Goal: Information Seeking & Learning: Check status

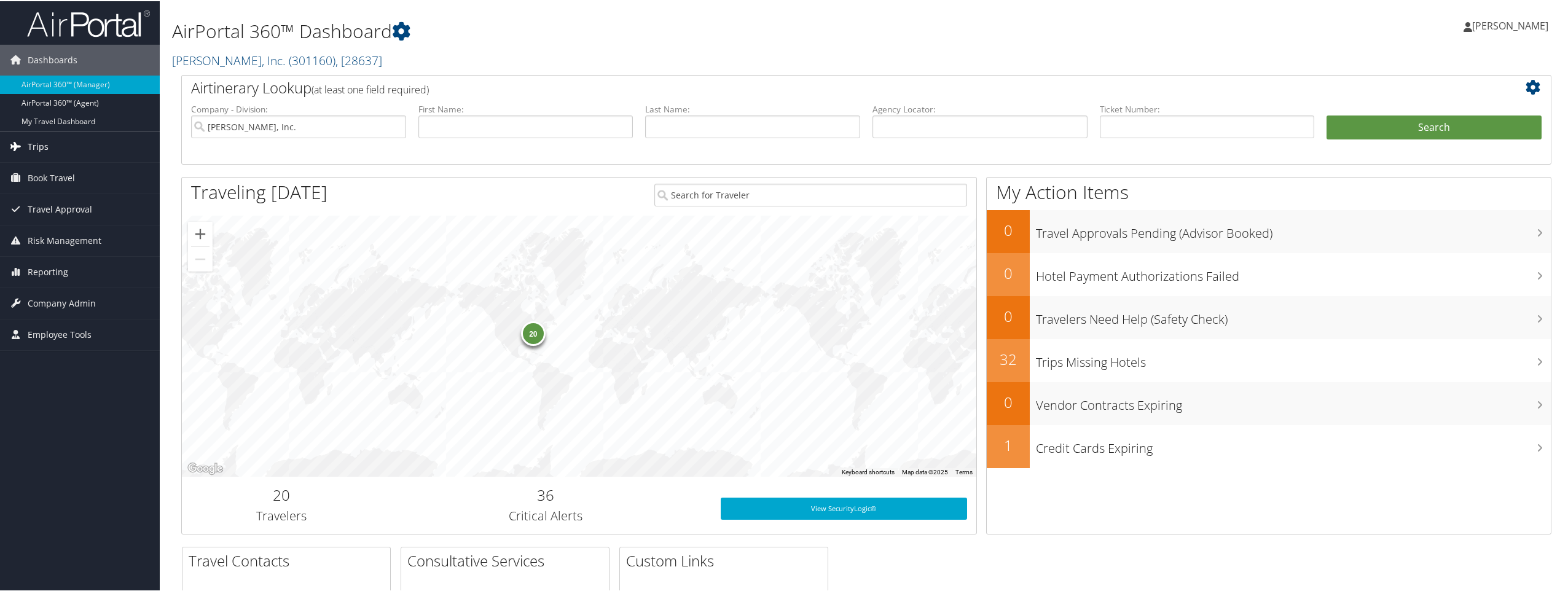
click at [49, 145] on link "Trips" at bounding box center [80, 145] width 159 height 31
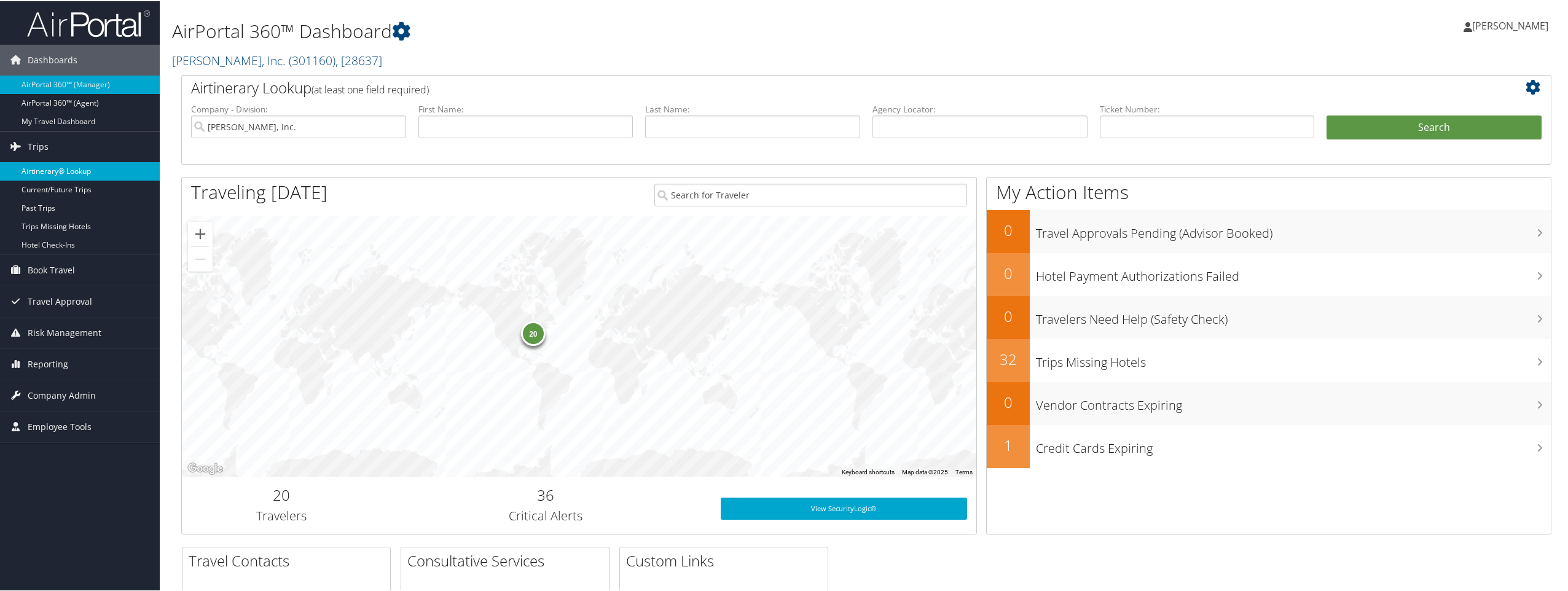
click at [62, 171] on link "Airtinerary® Lookup" at bounding box center [80, 170] width 159 height 18
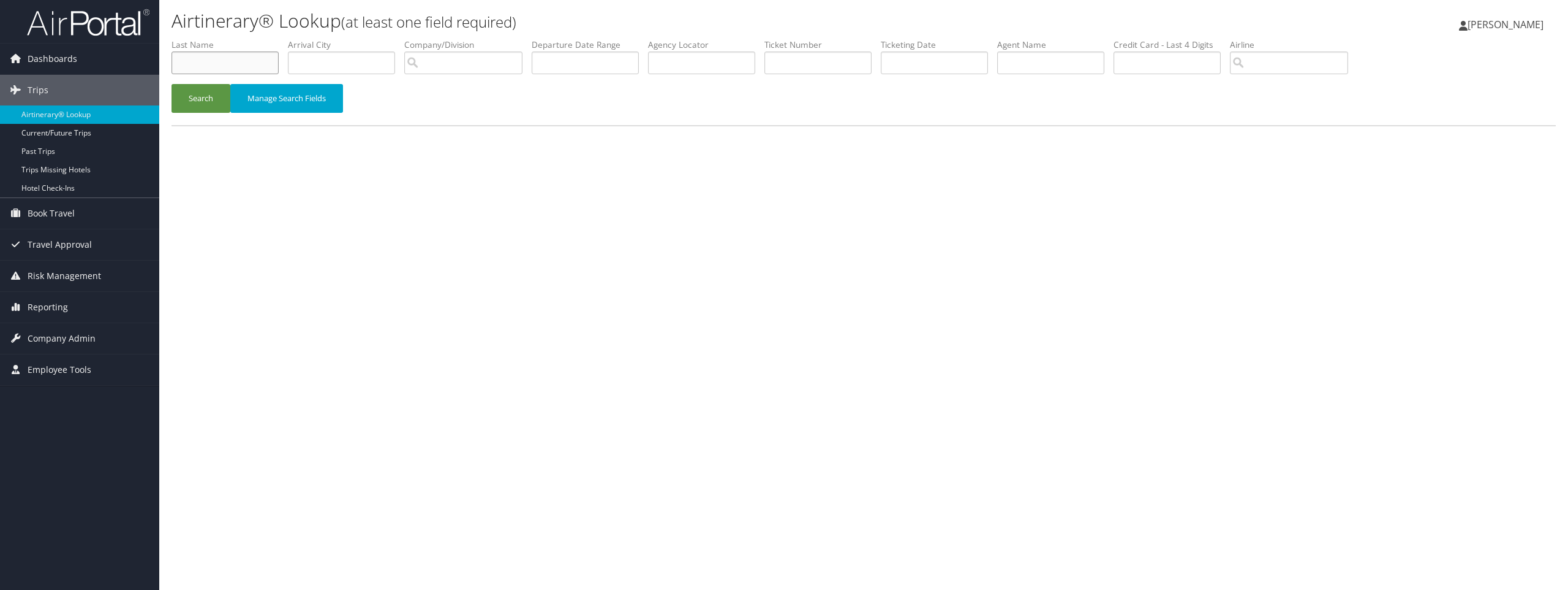
click at [228, 68] on input "text" at bounding box center [225, 63] width 107 height 23
type input "[PERSON_NAME]"
type input "pus"
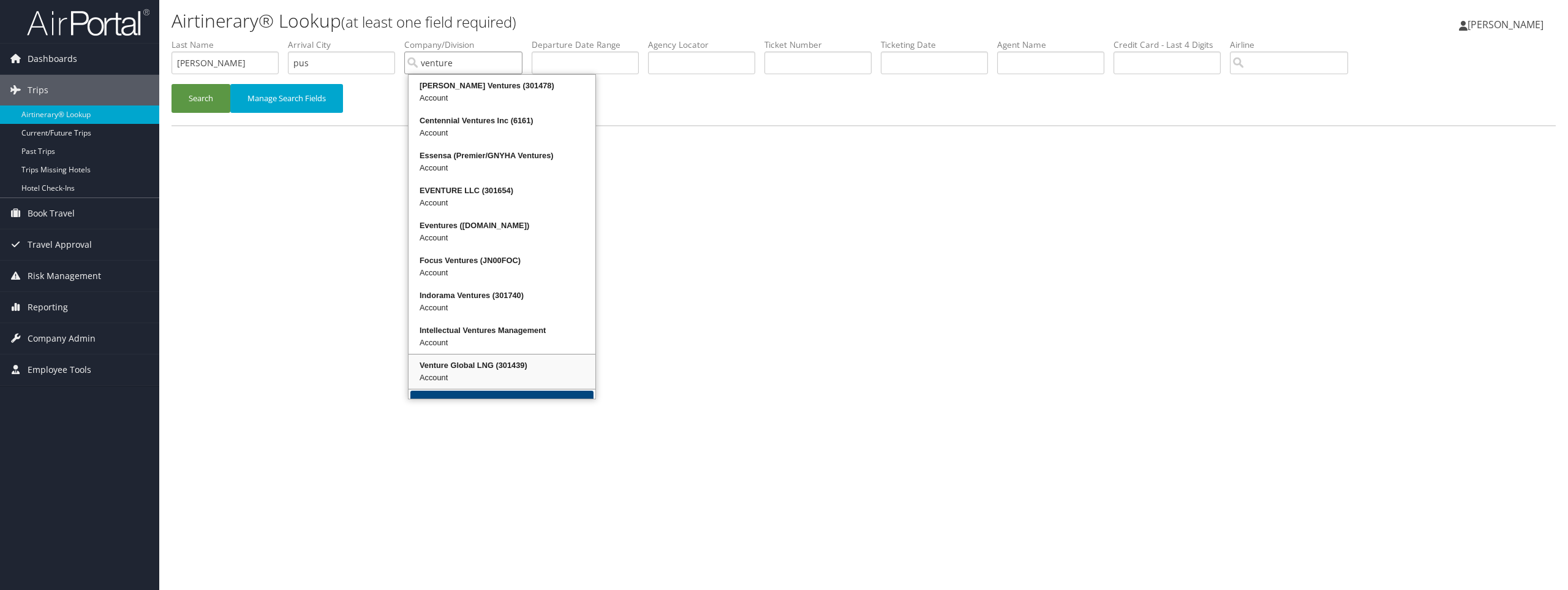
click at [453, 368] on div "Venture Global LNG (301439)" at bounding box center [502, 365] width 183 height 13
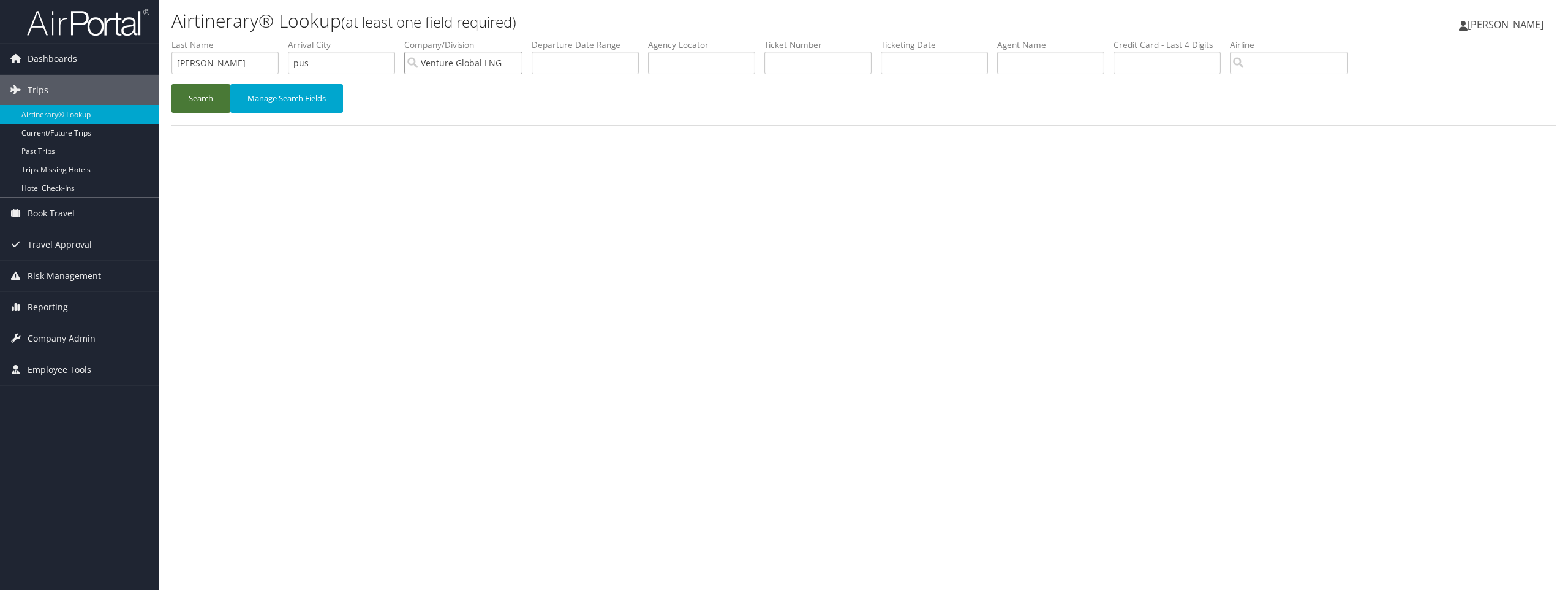
type input "Venture Global LNG"
click at [192, 96] on button "Search" at bounding box center [201, 98] width 59 height 29
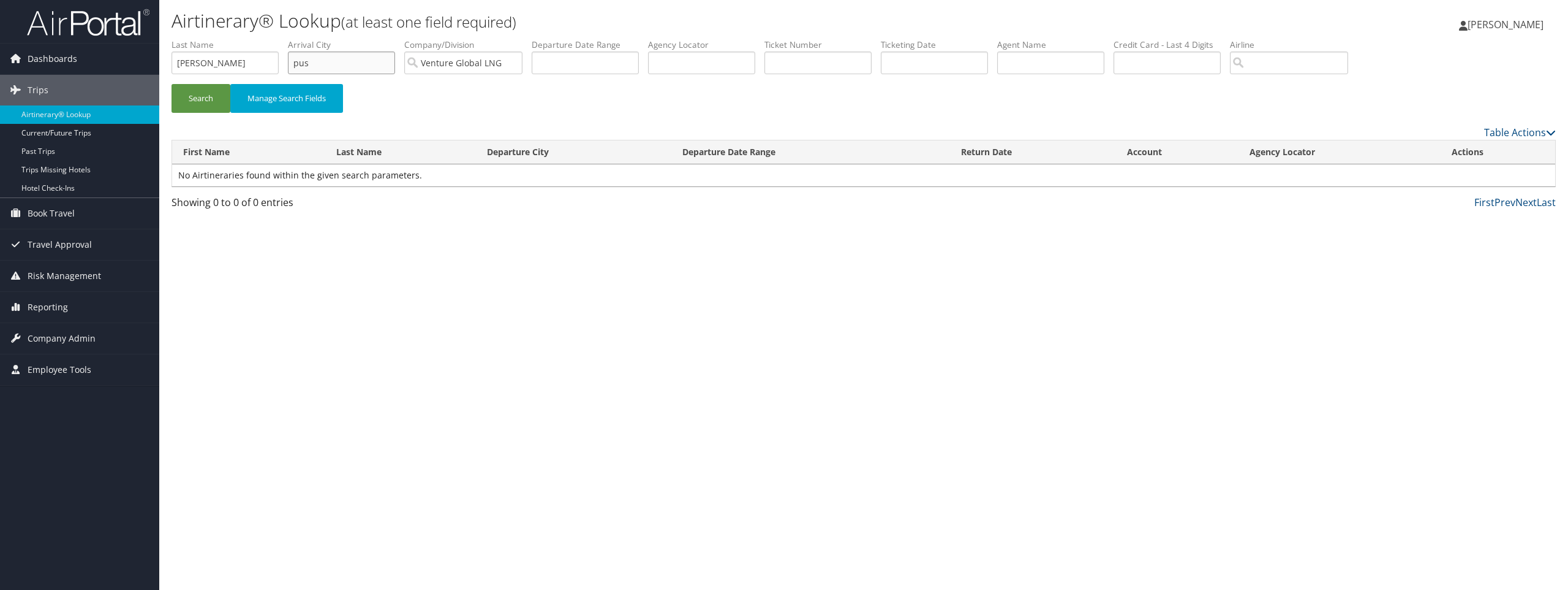
click at [322, 64] on input "pus" at bounding box center [342, 63] width 107 height 23
drag, startPoint x: 322, startPoint y: 64, endPoint x: 255, endPoint y: 43, distance: 70.2
click at [255, 38] on ul "First Name Last Name shaw Departure City Arrival City pus Company/Division Vent…" at bounding box center [864, 38] width 1385 height 0
click at [361, 60] on input "PUS" at bounding box center [342, 63] width 107 height 23
type input "PUS"
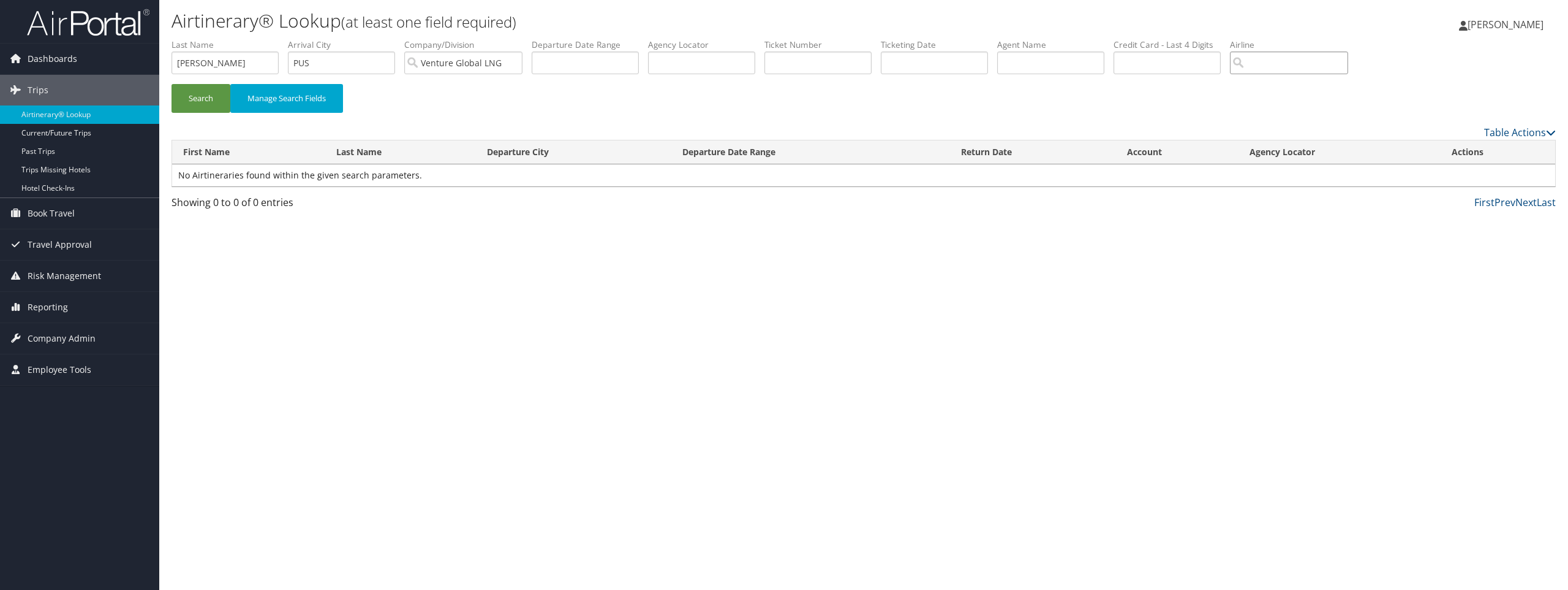
click at [1274, 67] on input "search" at bounding box center [1289, 63] width 119 height 23
click at [1293, 123] on div "United Airlines (UA)" at bounding box center [1308, 121] width 118 height 13
type input "United Airlines"
click at [210, 99] on button "Search" at bounding box center [201, 98] width 59 height 29
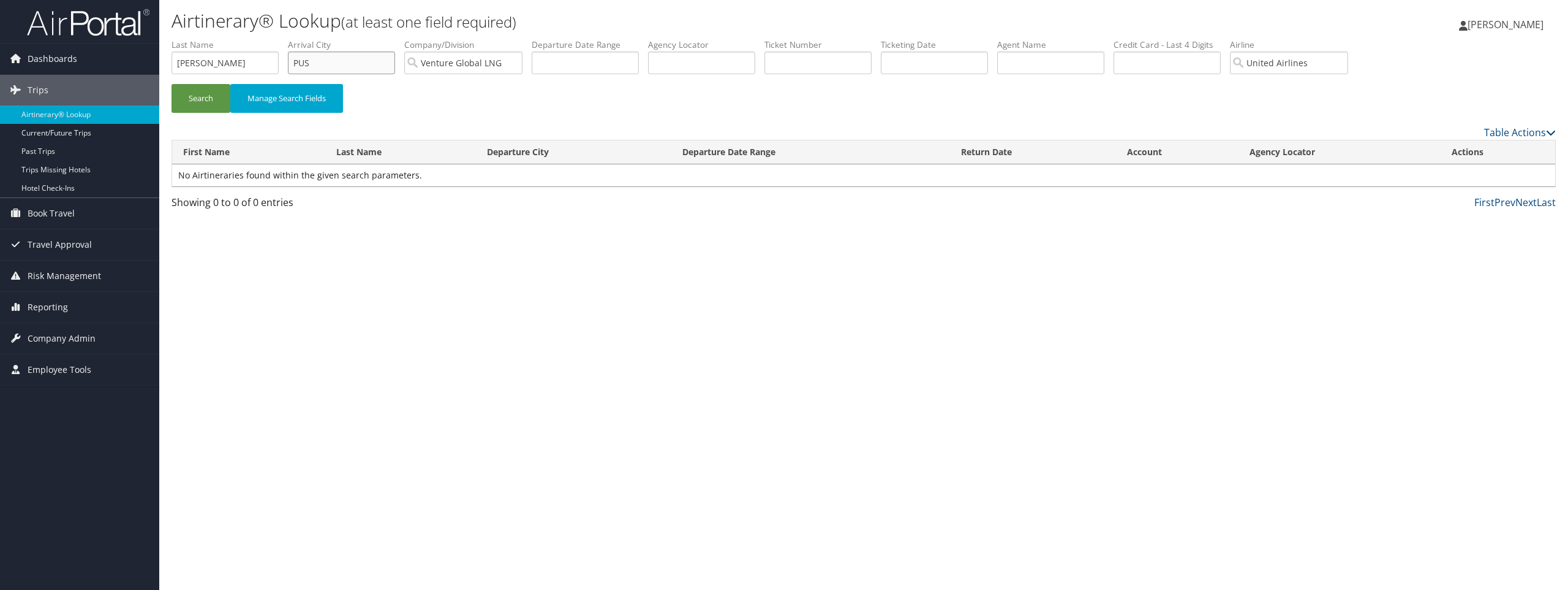
click at [321, 63] on input "PUS" at bounding box center [342, 63] width 107 height 23
drag, startPoint x: 321, startPoint y: 63, endPoint x: 284, endPoint y: 55, distance: 37.9
click at [284, 38] on ul "First Name Last Name shaw Departure City Arrival City PUS Company/Division Vent…" at bounding box center [864, 38] width 1385 height 0
click at [211, 99] on button "Search" at bounding box center [201, 98] width 59 height 29
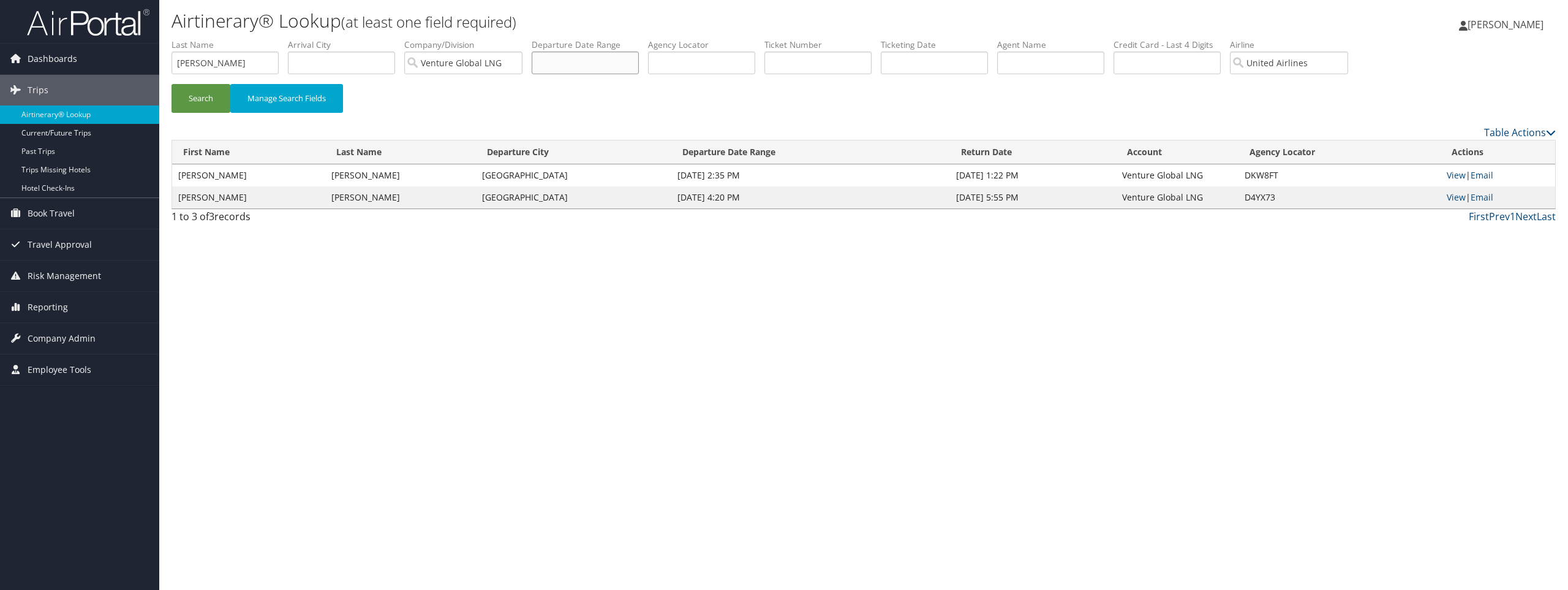
click at [579, 66] on input "text" at bounding box center [585, 63] width 107 height 23
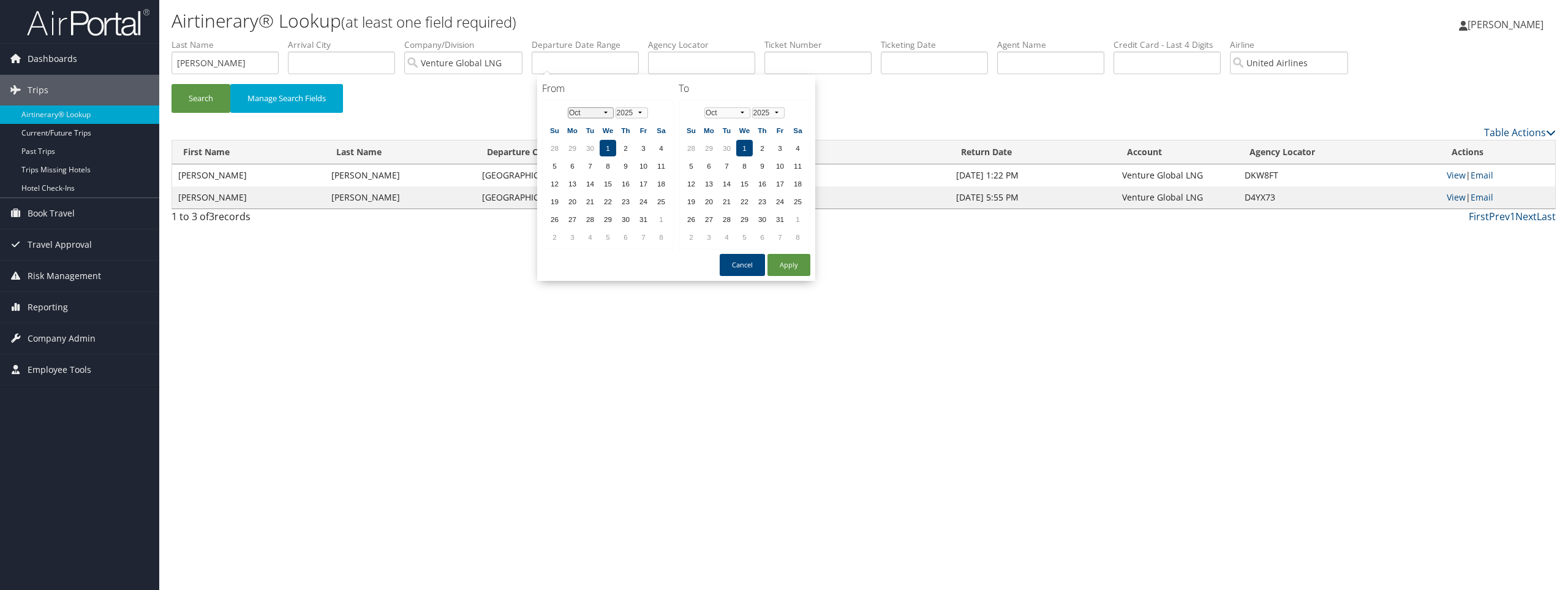
click at [604, 113] on select "Jan Feb Mar Apr May Jun Jul Aug Sep Oct Nov Dec" at bounding box center [590, 113] width 46 height 11
click at [626, 142] on td "1" at bounding box center [626, 148] width 16 height 16
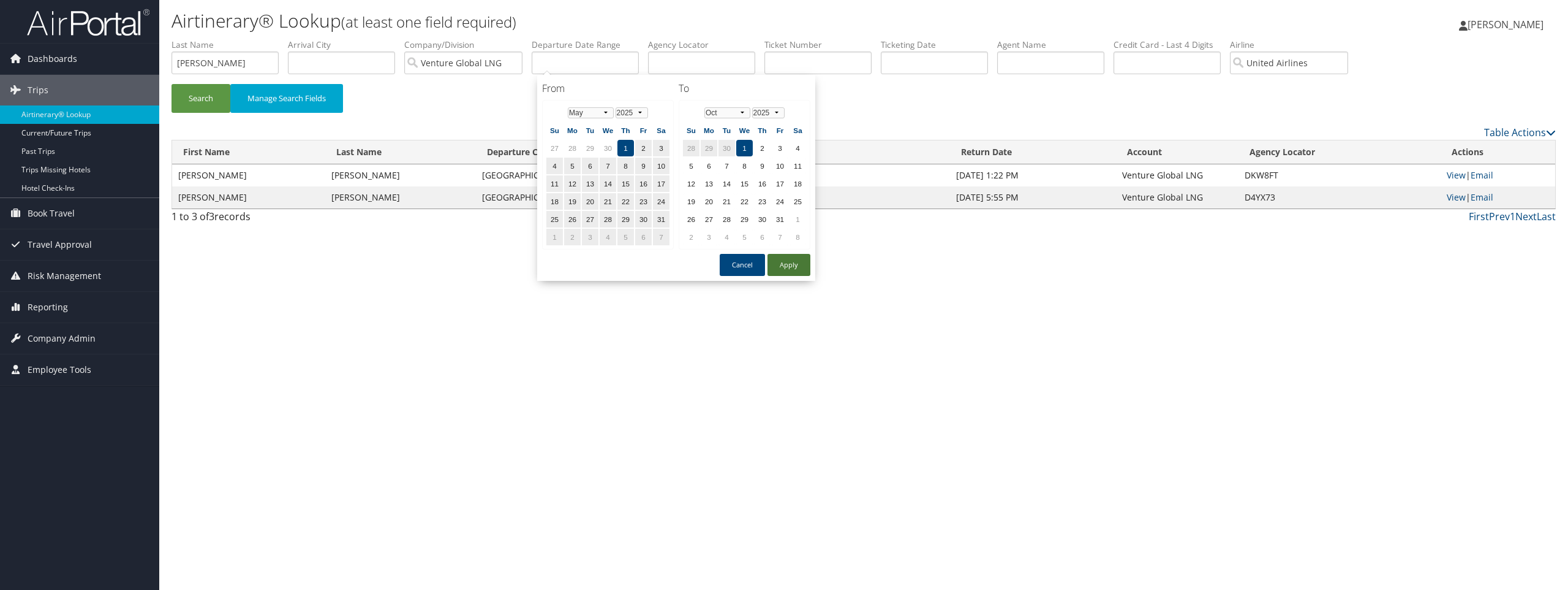
click at [786, 267] on button "Apply" at bounding box center [789, 265] width 43 height 22
type input "05/01/2025 - 10/01/2025"
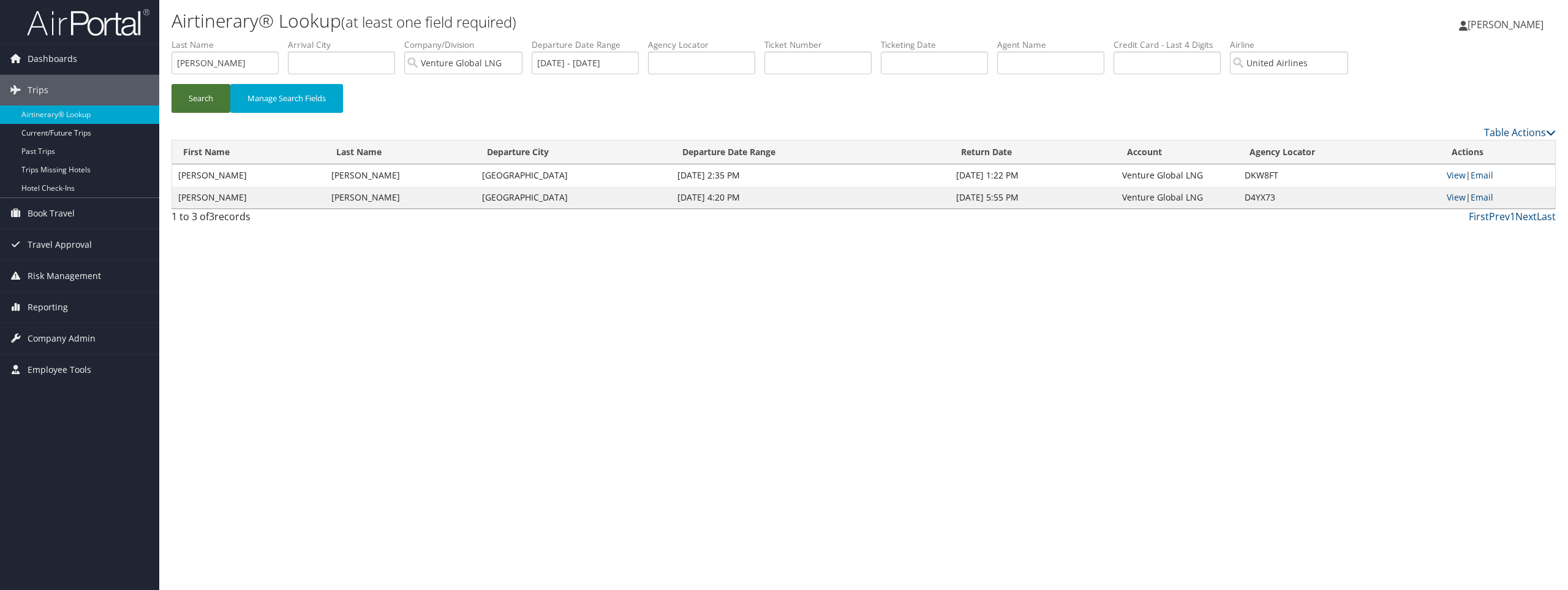
click at [211, 104] on button "Search" at bounding box center [201, 98] width 59 height 29
click at [33, 152] on link "Past Trips" at bounding box center [80, 151] width 159 height 18
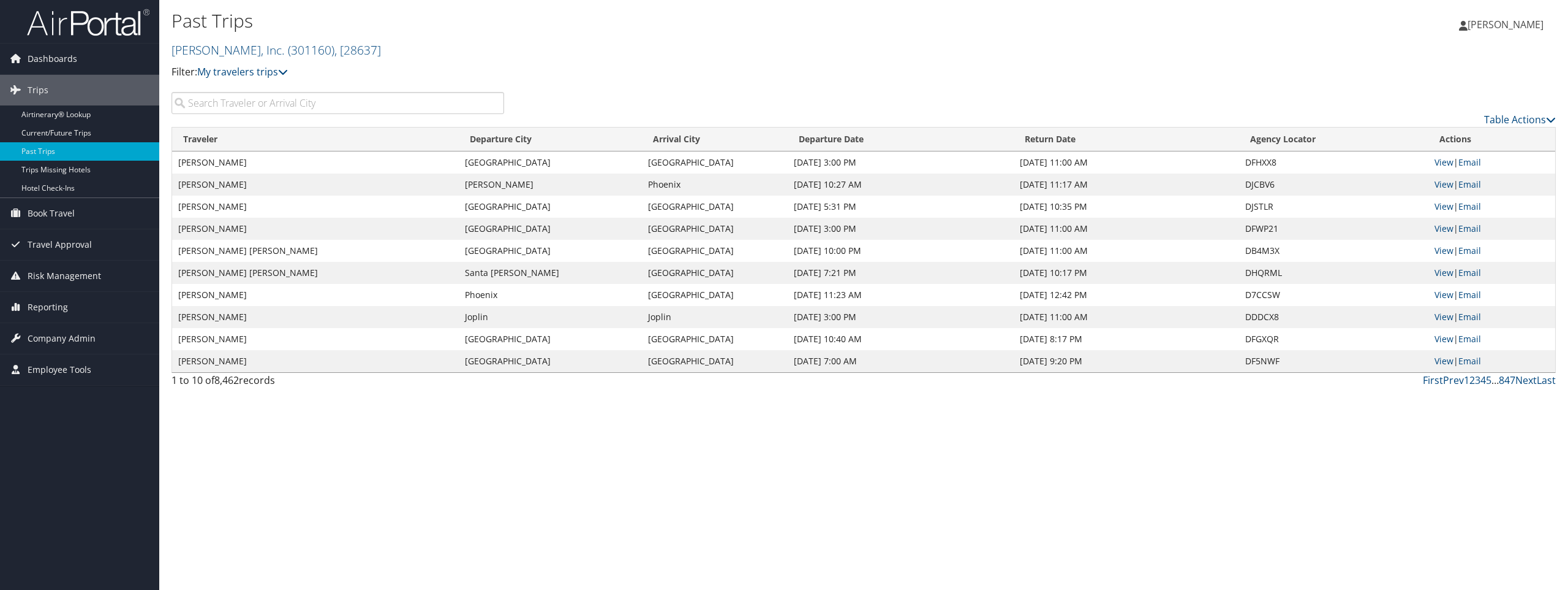
click at [362, 108] on input "search" at bounding box center [338, 103] width 333 height 22
click at [353, 48] on span ", [ 28637 ]" at bounding box center [357, 50] width 46 height 16
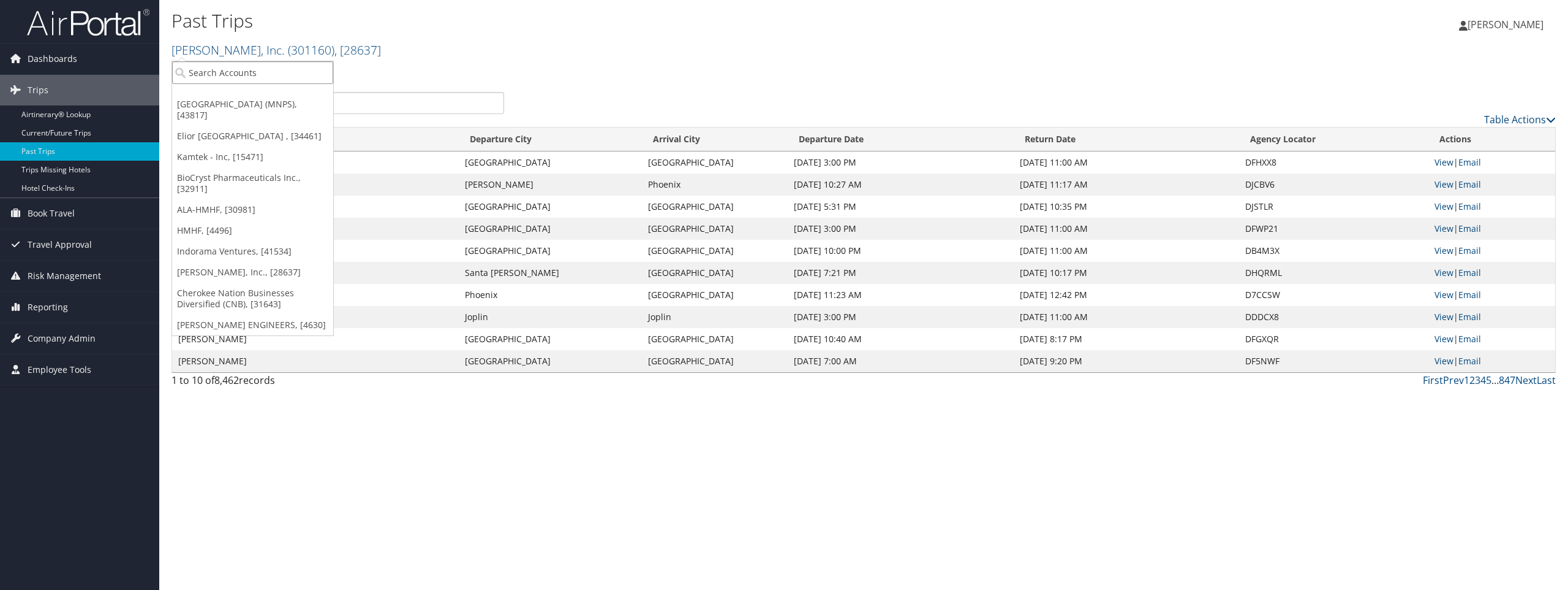
click at [269, 79] on input "search" at bounding box center [252, 72] width 161 height 23
type input "venture"
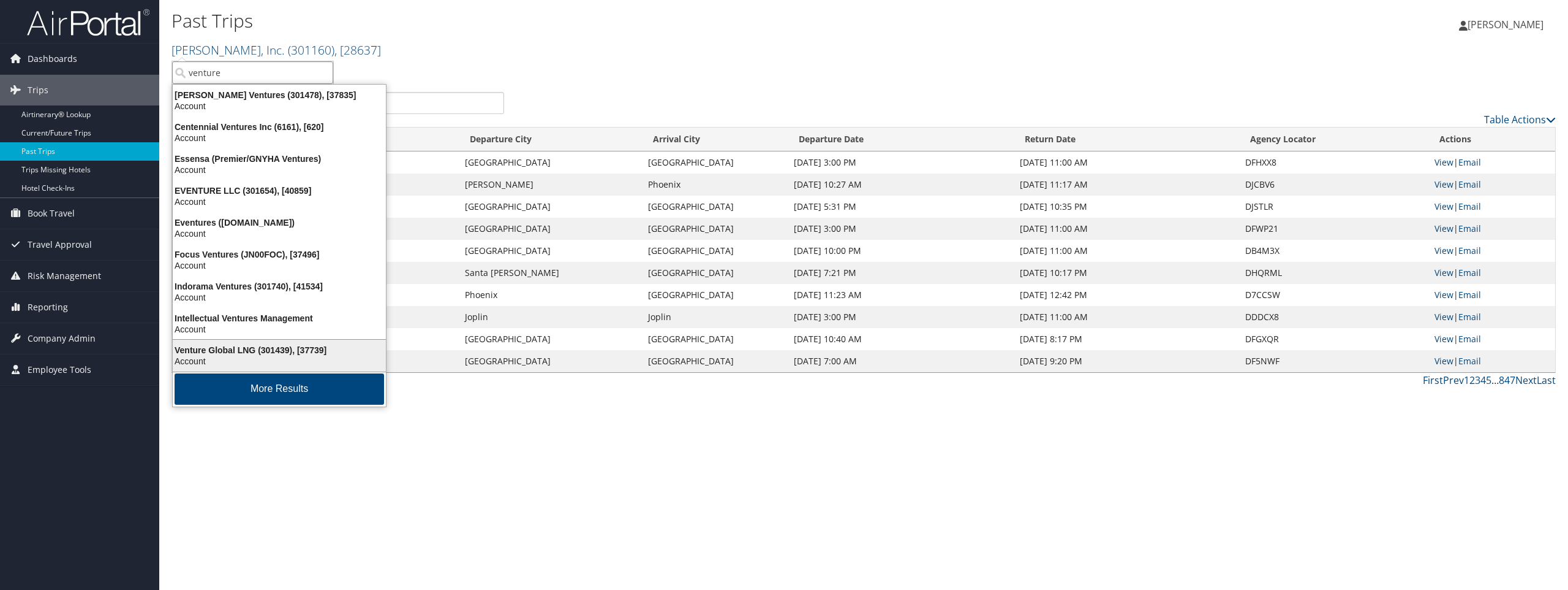
click at [202, 350] on div "Venture Global LNG (301439), [37739]" at bounding box center [280, 350] width 228 height 11
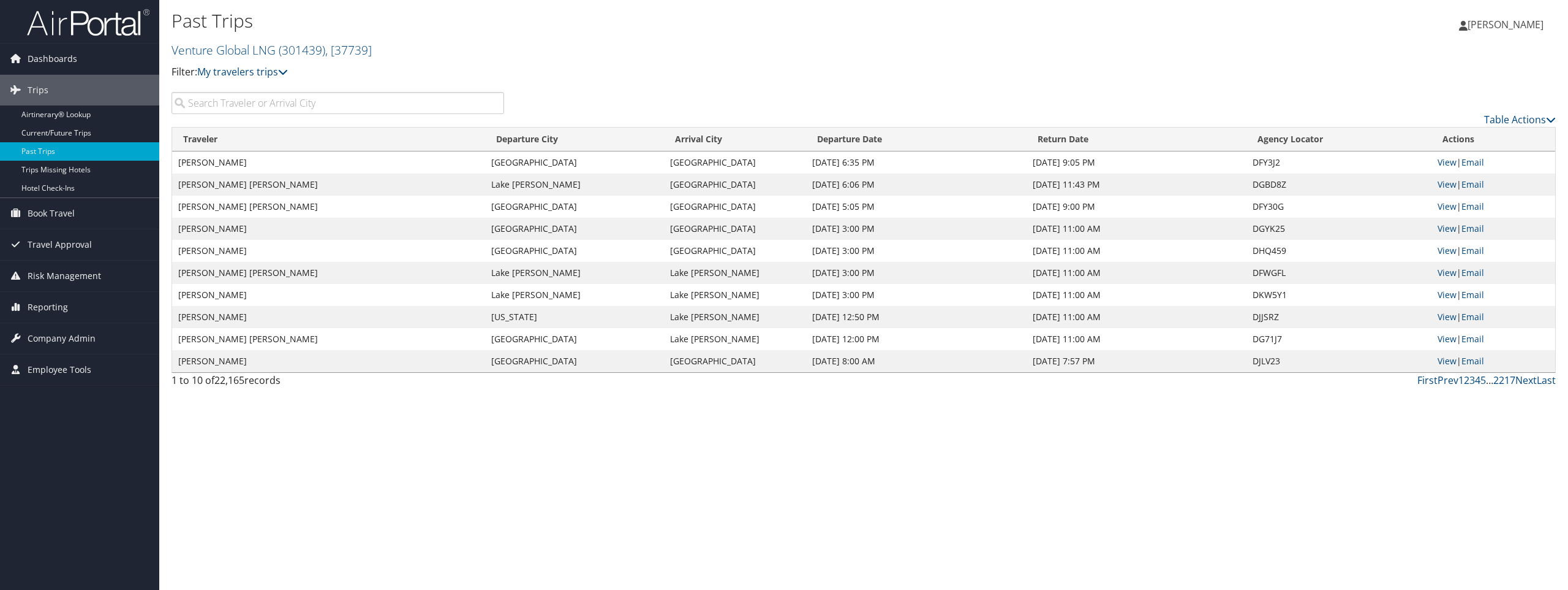
click at [250, 104] on input "search" at bounding box center [338, 103] width 333 height 22
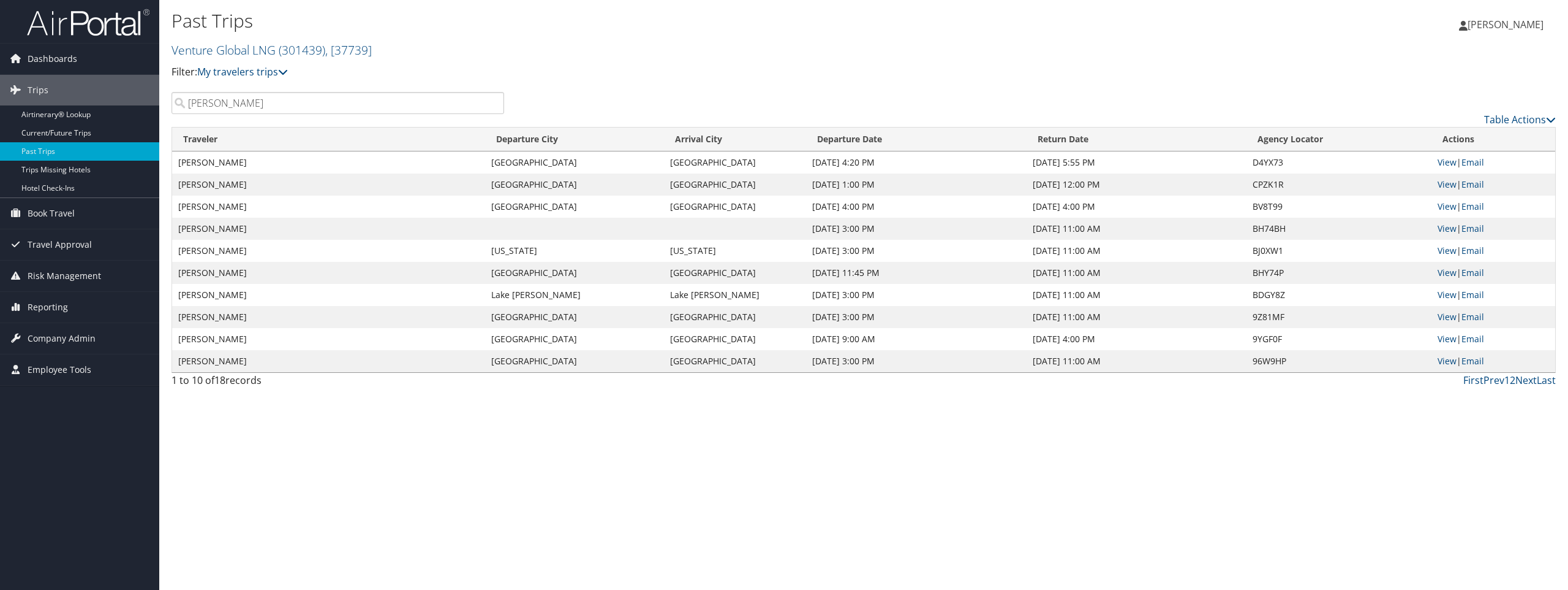
type input "[PERSON_NAME]"
click at [871, 139] on th "Departure Date" at bounding box center [916, 139] width 220 height 24
click at [1528, 381] on link "Next" at bounding box center [1526, 380] width 21 height 13
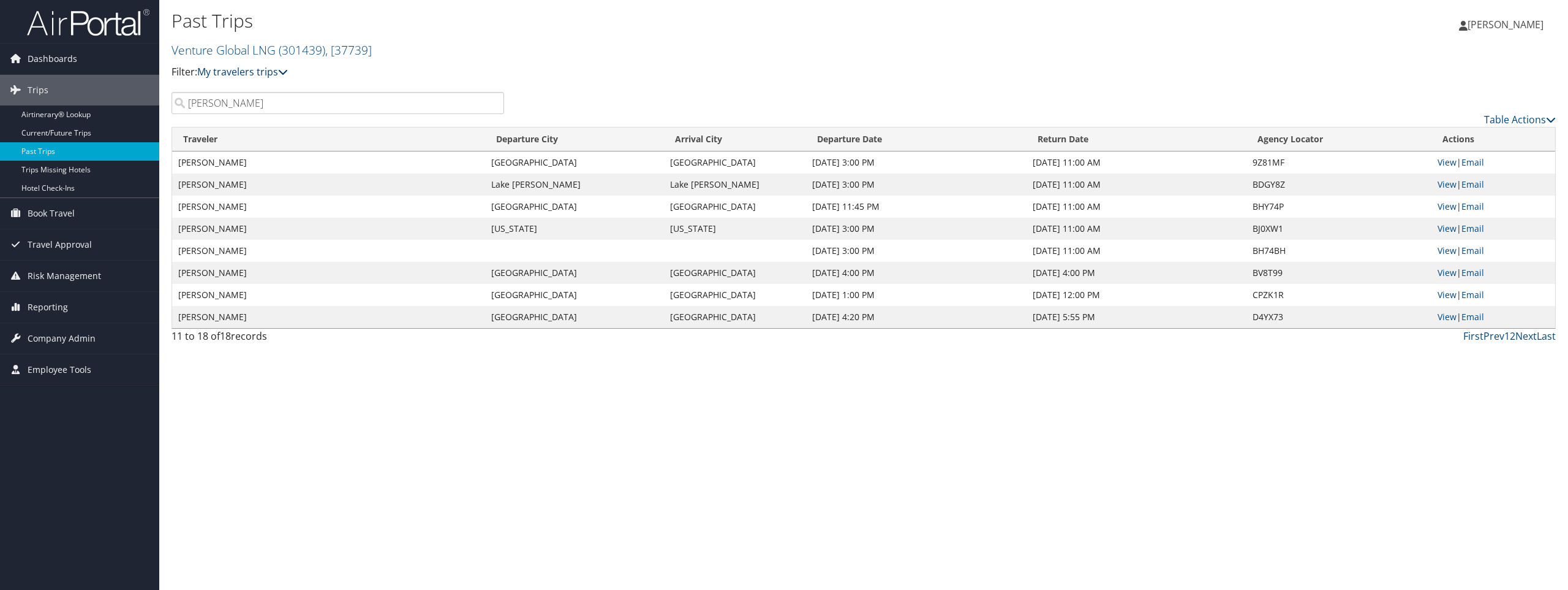
click at [283, 73] on icon at bounding box center [283, 71] width 10 height 10
click at [1506, 117] on link "Table Actions" at bounding box center [1519, 119] width 71 height 13
click at [1422, 179] on link "Page Length" at bounding box center [1469, 180] width 161 height 21
click at [1396, 201] on link "100" at bounding box center [1469, 202] width 161 height 21
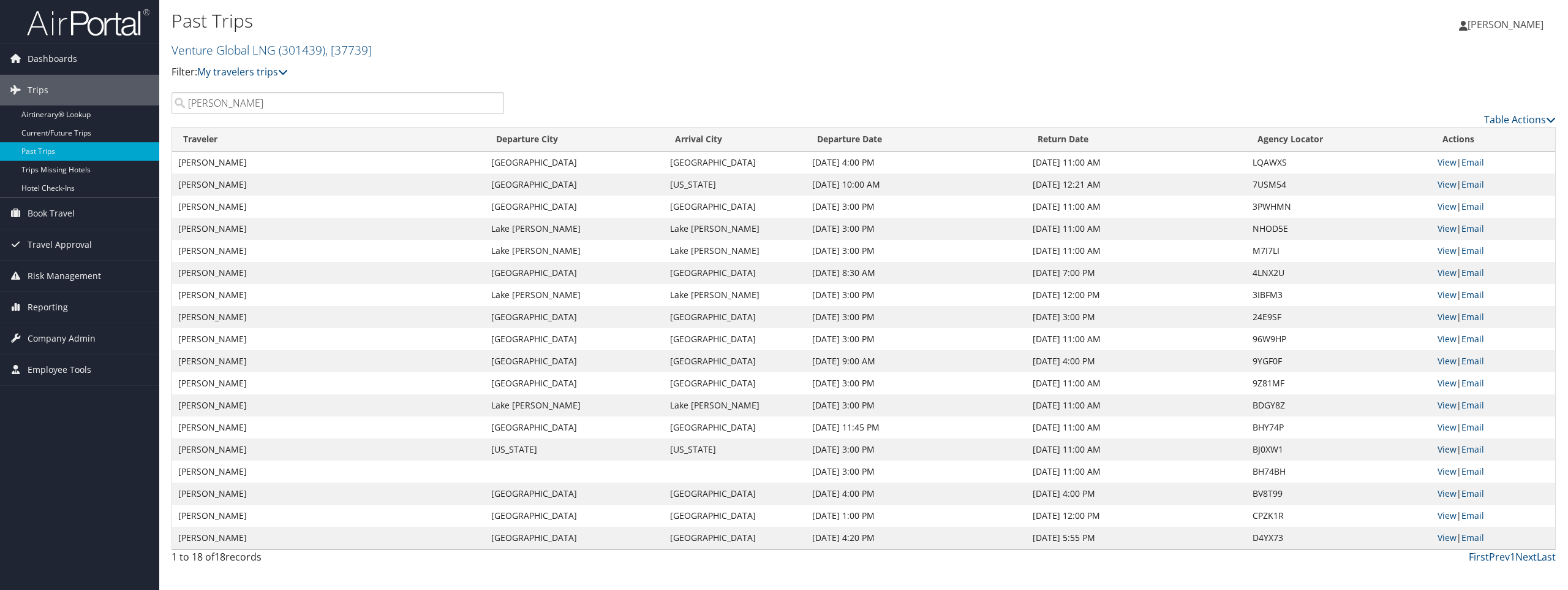
click at [1444, 446] on link "View" at bounding box center [1447, 449] width 19 height 12
click at [1446, 492] on link "View" at bounding box center [1447, 494] width 19 height 12
click at [1316, 60] on div "Past Trips Venture Global LNG ( 301439 ) , [ 37739 ] Venture Global LNG Metropo…" at bounding box center [864, 46] width 1409 height 92
click at [1451, 471] on link "View" at bounding box center [1447, 471] width 19 height 12
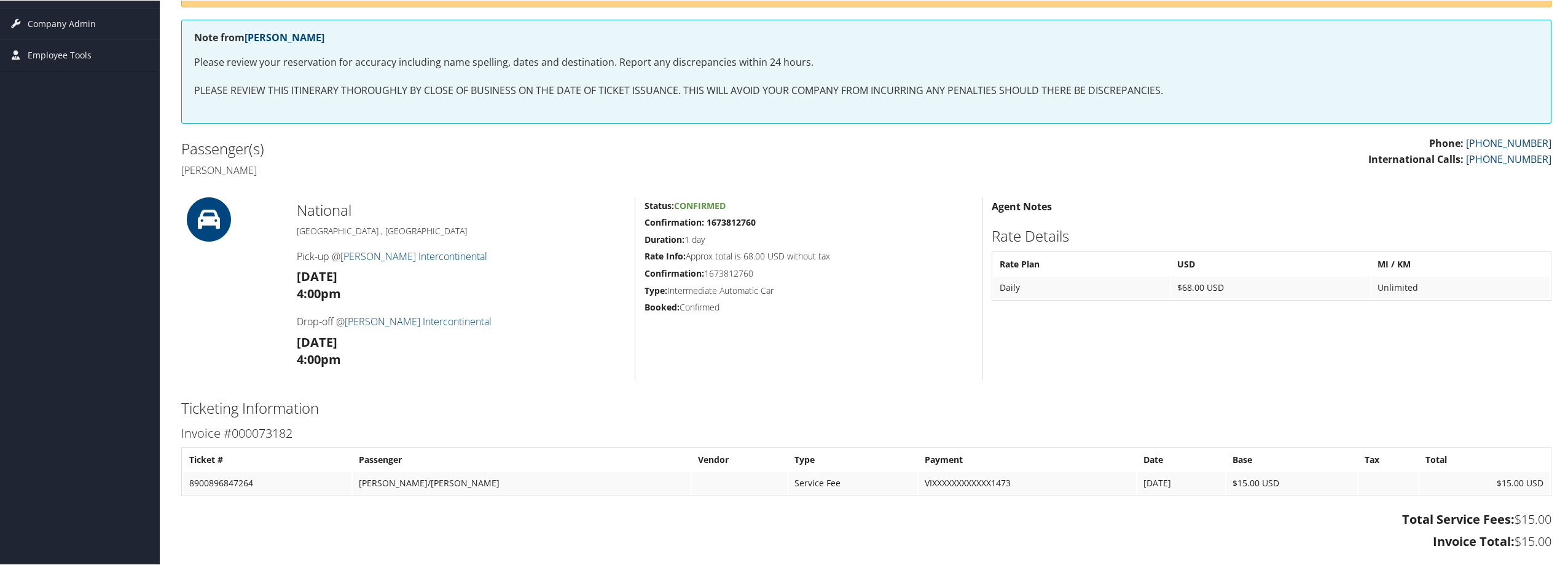
scroll to position [61, 0]
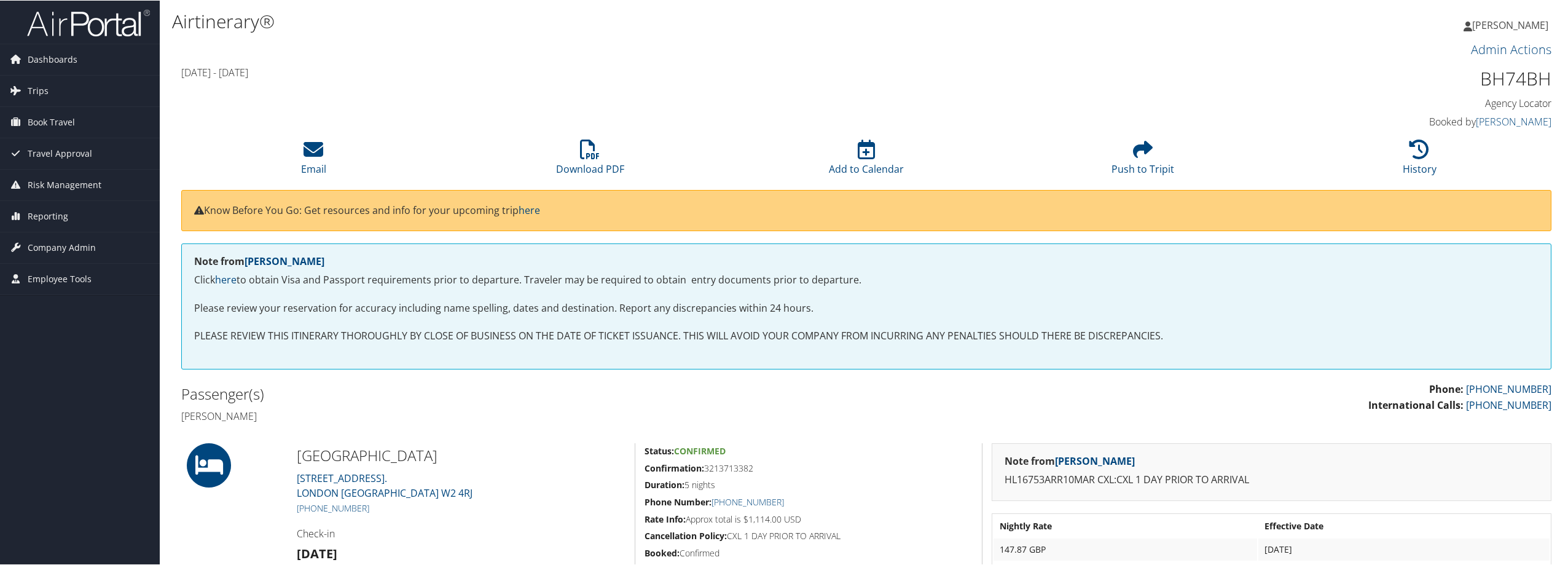
click at [416, 35] on div "Airtinerary®" at bounding box center [635, 22] width 926 height 32
